Goal: Use online tool/utility: Utilize a website feature to perform a specific function

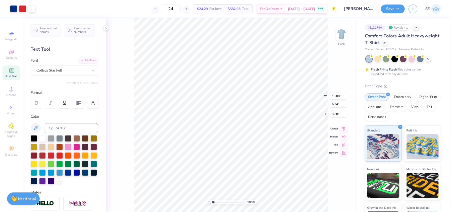
type input "10.00"
type input "6.74"
type input "3.00"
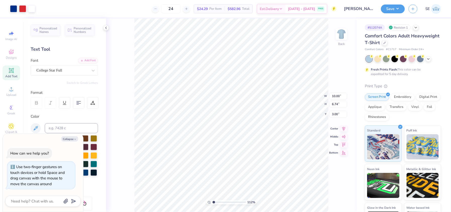
type input "1.13095240817303"
type textarea "x"
type input "1.14966905376071"
type textarea "x"
type input "1.85255346850276"
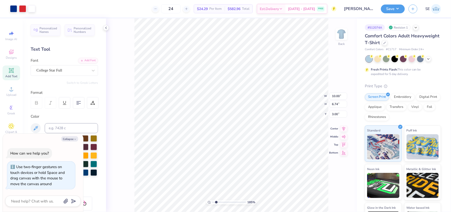
type textarea "x"
type input "1.85255346850276"
type textarea "x"
type input "1.85255346850276"
type input "3.22"
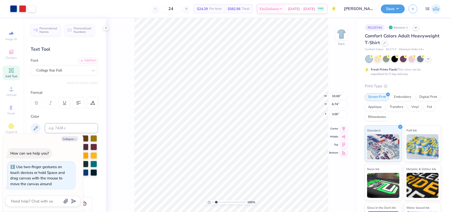
type textarea "x"
click at [334, 195] on div at bounding box center [333, 198] width 8 height 8
type input "1.85255346850276"
type textarea "x"
type input "1.85255346850276"
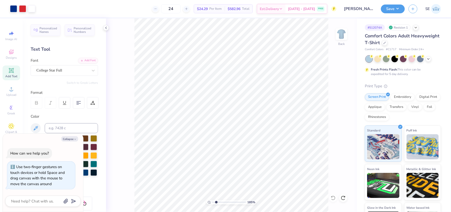
type textarea "x"
type input "1.85255346850276"
type textarea "x"
type input "1.85255346850276"
type textarea "x"
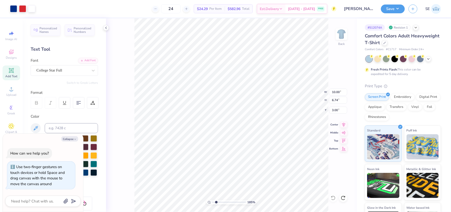
type input "1.85255346850276"
type textarea "x"
type input "1.85255346850276"
type textarea "x"
type input "1.85255346850276"
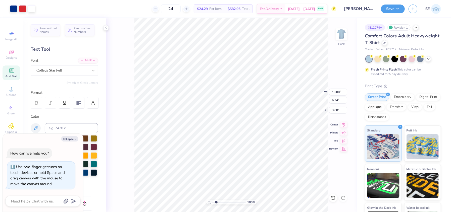
type textarea "x"
type input "1.47"
type input "0.73"
type input "5.32"
type input "1.85255346850276"
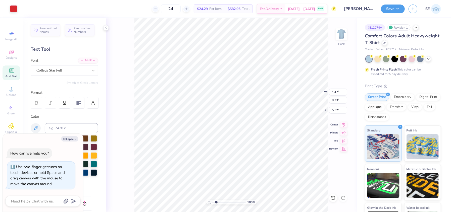
type textarea "x"
type input "1.85255346850276"
type textarea "x"
type input "1.85255346850276"
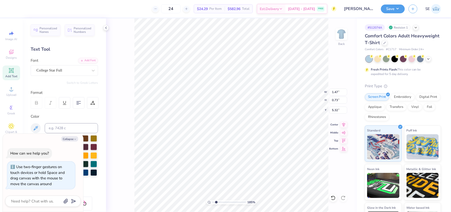
type textarea "x"
type input "10.00"
type input "6.74"
type input "3.00"
type input "1.85255346850276"
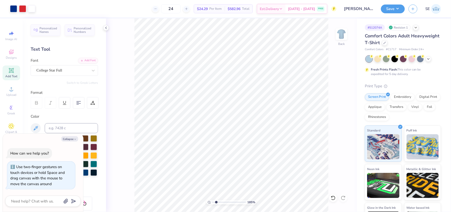
type textarea "x"
type input "1.85255346850276"
type textarea "x"
type input "1.85255346850276"
type textarea "x"
